Goal: Transaction & Acquisition: Download file/media

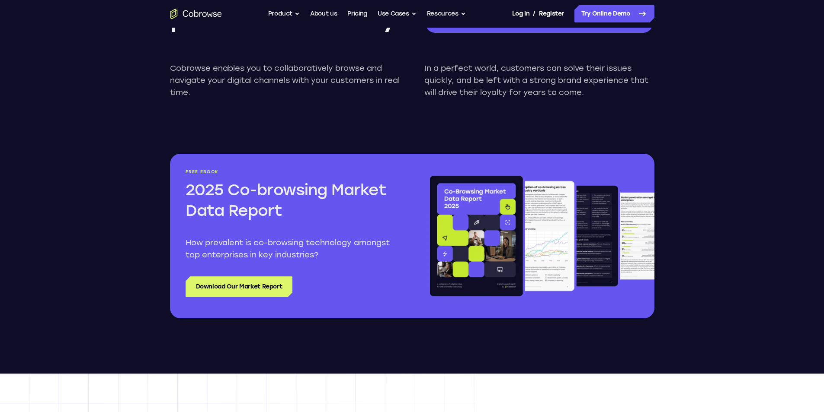
scroll to position [951, 0]
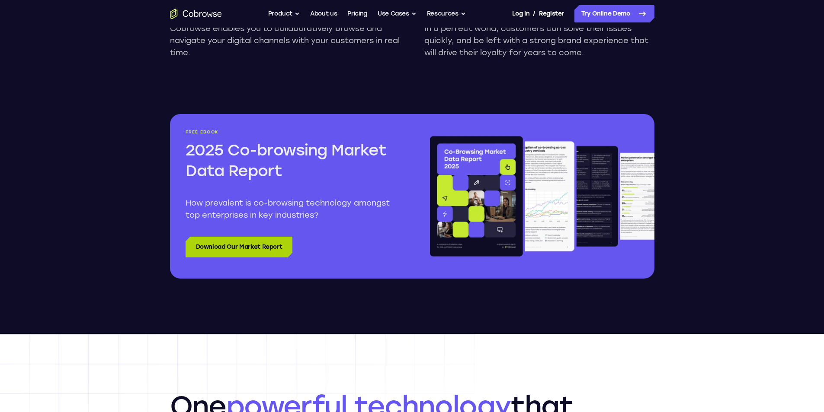
click at [236, 246] on link "Download Our Market Report" at bounding box center [238, 247] width 107 height 21
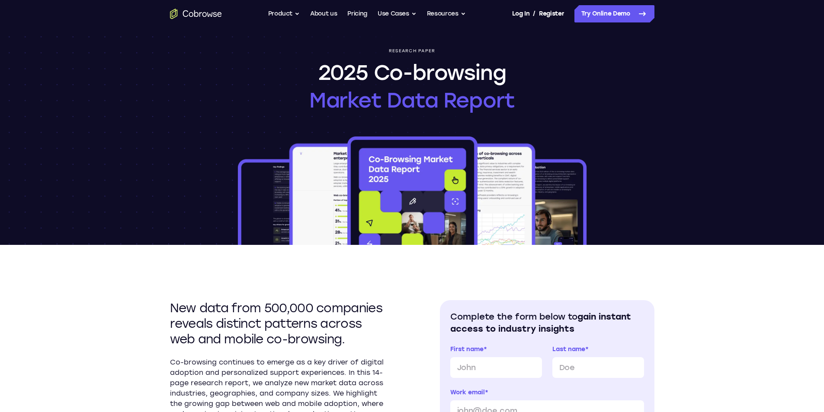
click at [518, 145] on img at bounding box center [412, 190] width 352 height 110
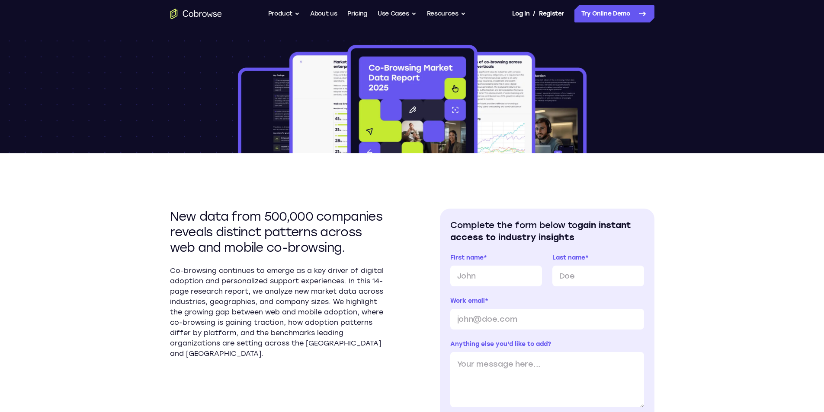
scroll to position [173, 0]
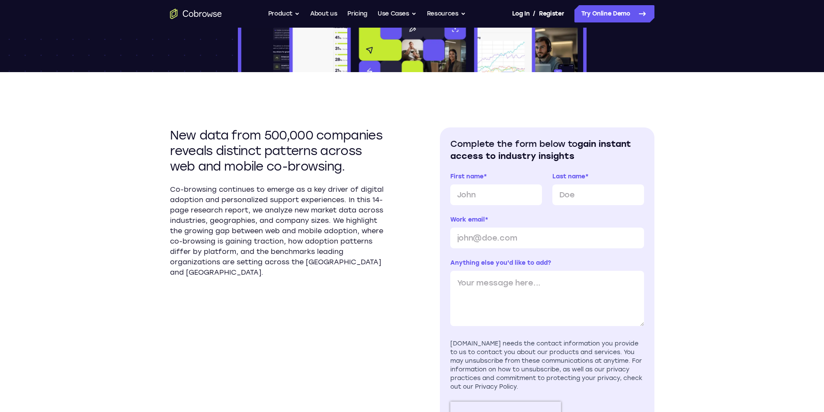
click at [245, 145] on h2 "New data from 500,000 companies reveals distinct patterns across web and mobile…" at bounding box center [277, 151] width 214 height 47
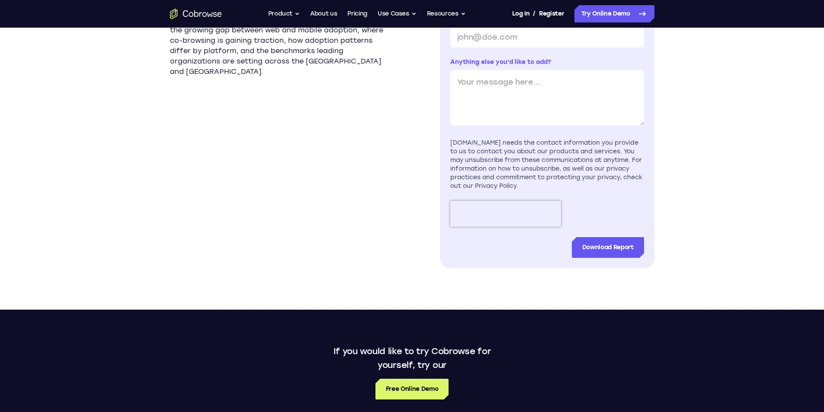
scroll to position [389, 0]
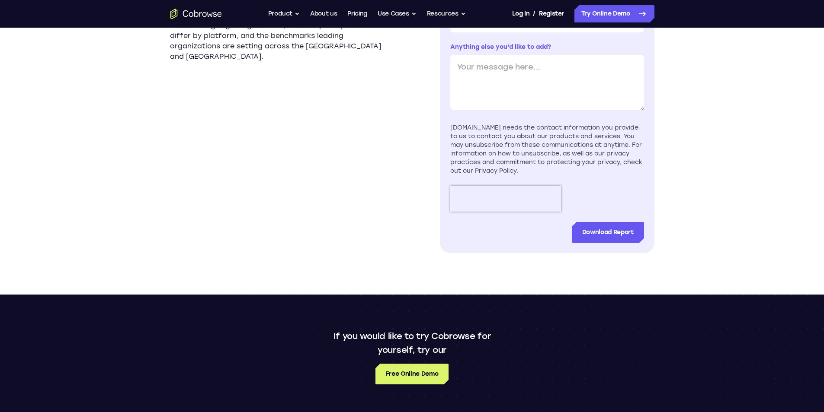
click at [435, 128] on div "New data from 500,000 companies reveals distinct patterns across web and mobile…" at bounding box center [412, 75] width 484 height 439
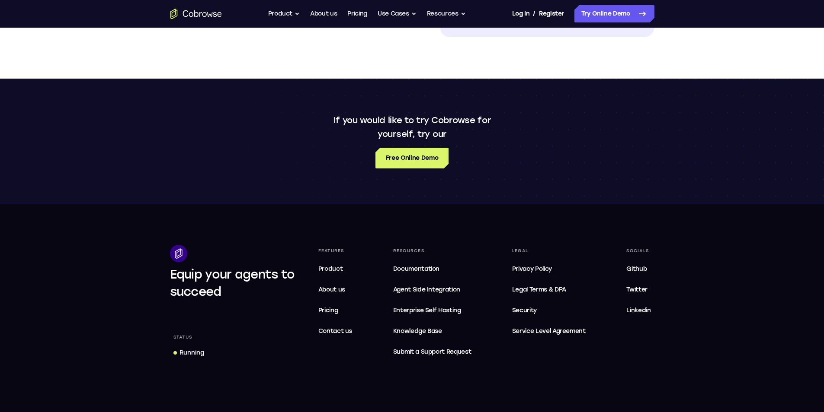
scroll to position [692, 0]
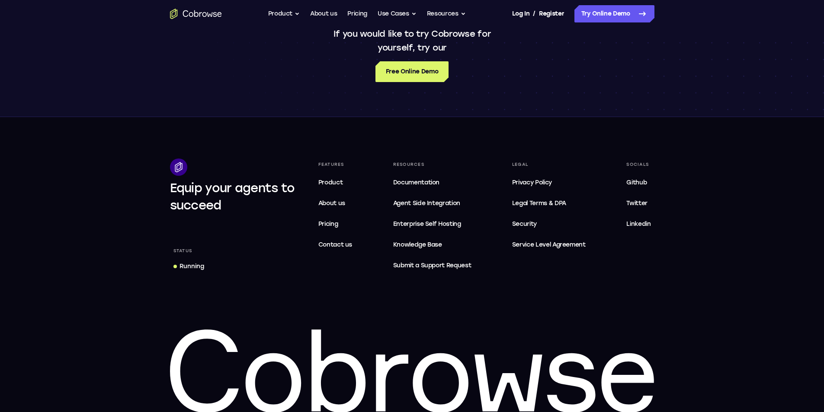
click at [605, 130] on footer "Equip your agents to succeed Status Running Features Product About us Pricing C…" at bounding box center [412, 286] width 824 height 338
